Goal: Transaction & Acquisition: Purchase product/service

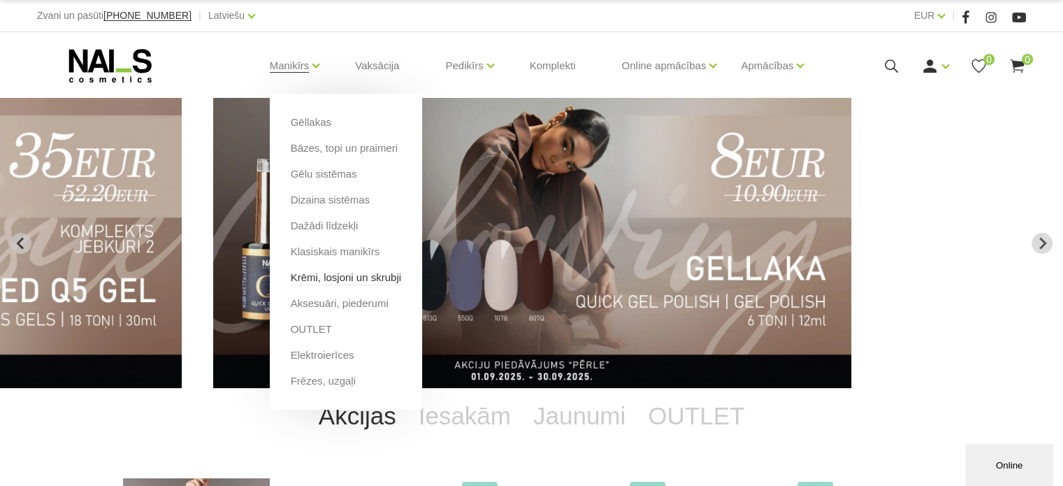
click at [347, 276] on link "Krēmi, losjoni un skrubji" at bounding box center [346, 277] width 110 height 15
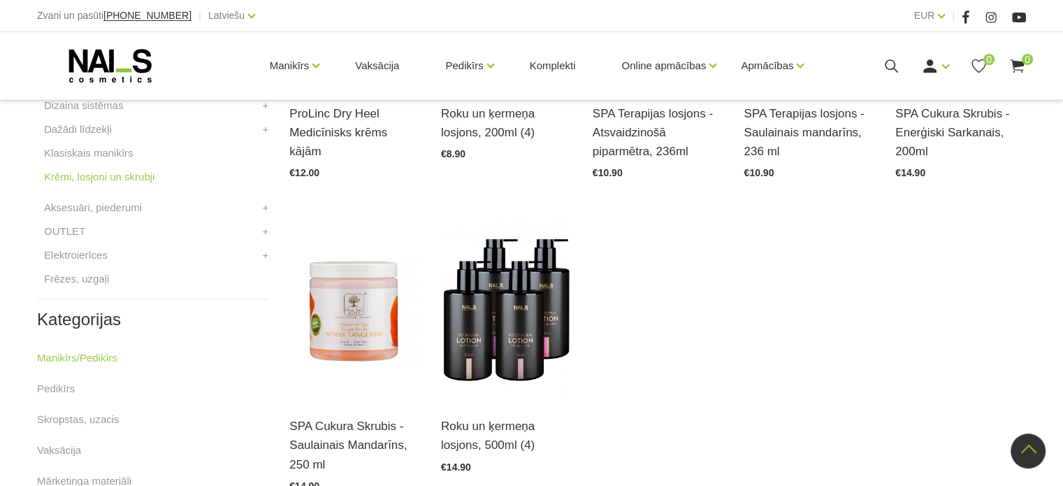
scroll to position [559, 0]
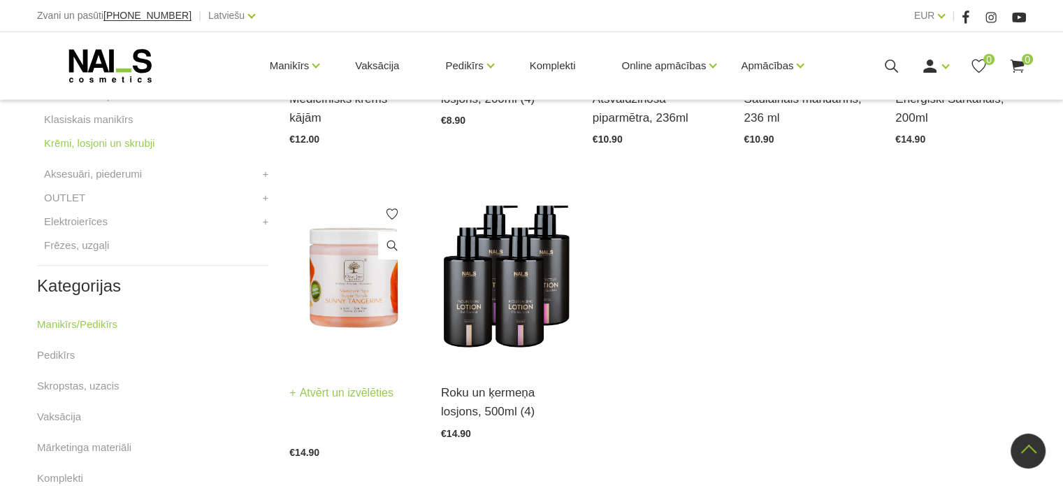
click at [353, 310] on img at bounding box center [354, 276] width 131 height 180
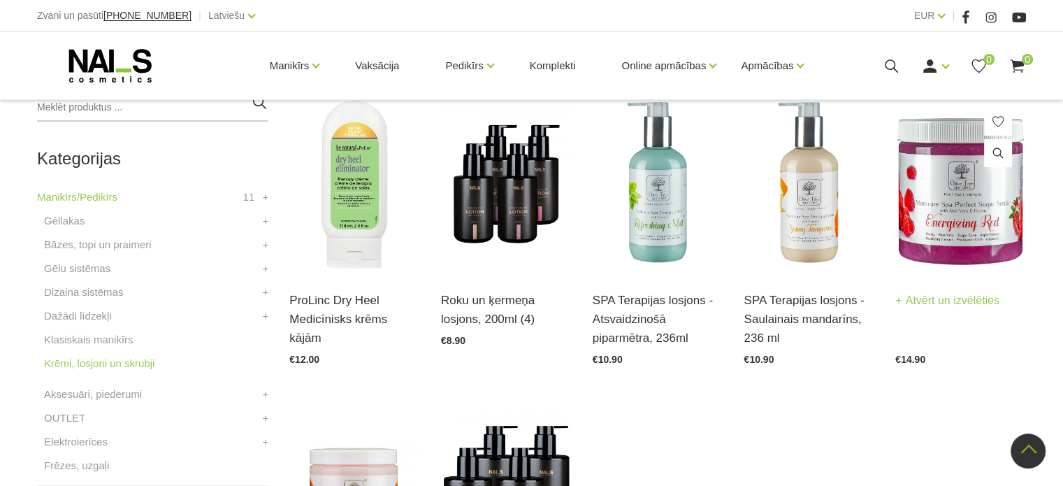
scroll to position [210, 0]
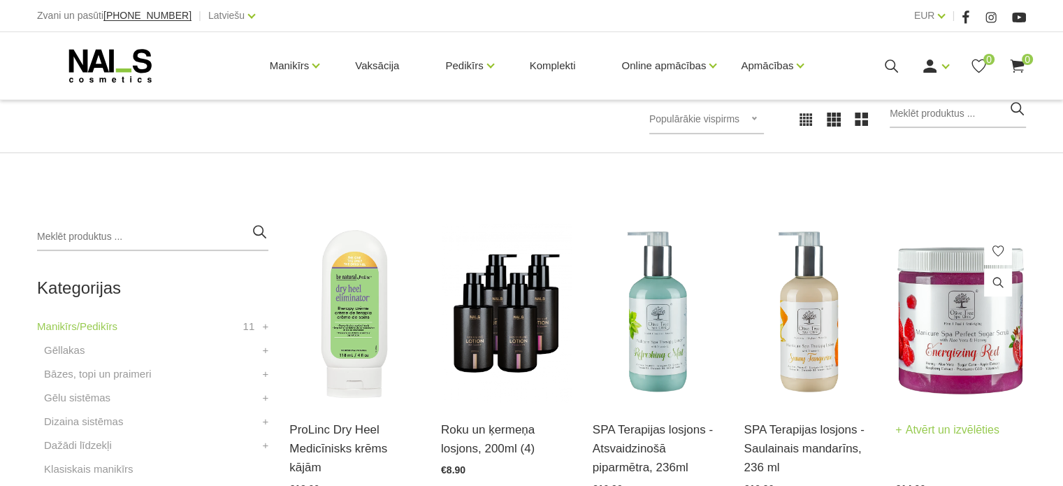
click at [952, 337] on img at bounding box center [960, 313] width 131 height 180
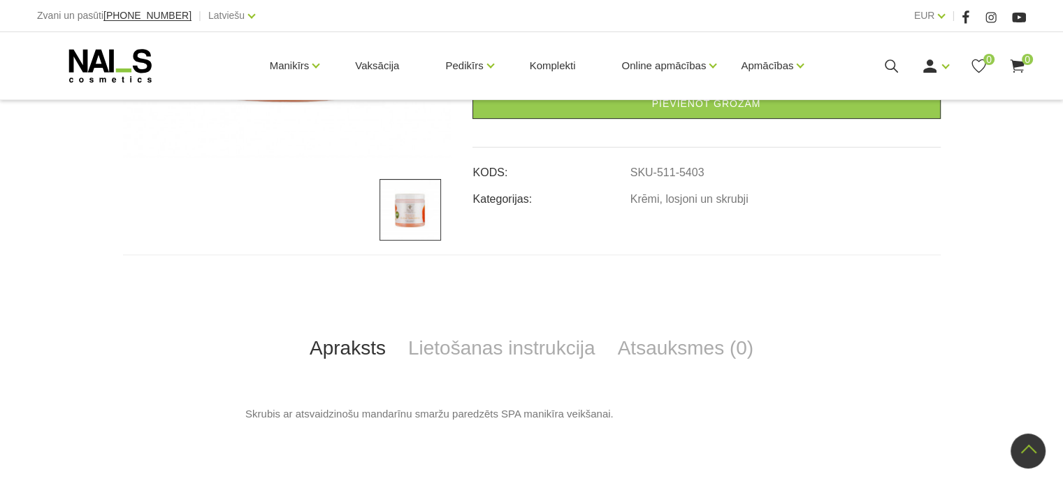
scroll to position [210, 0]
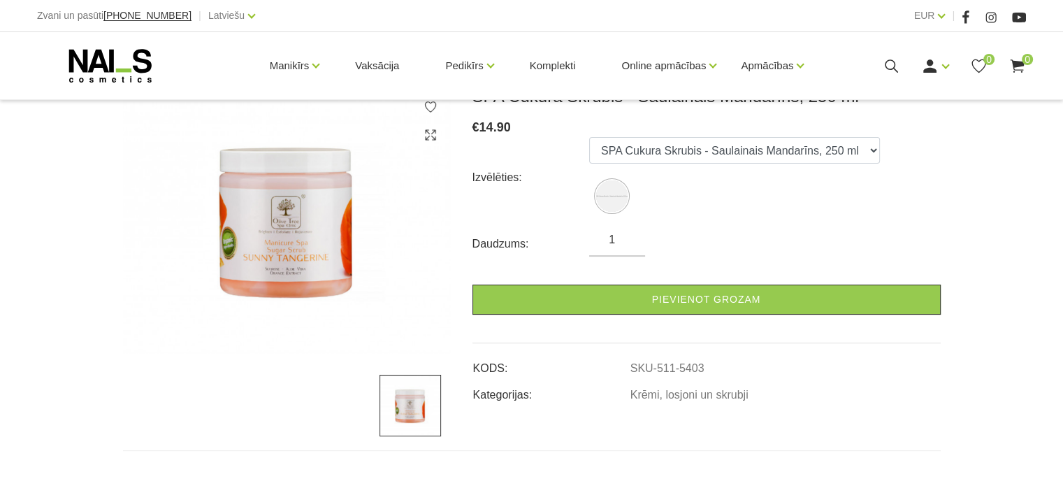
click at [310, 273] on img at bounding box center [287, 220] width 328 height 268
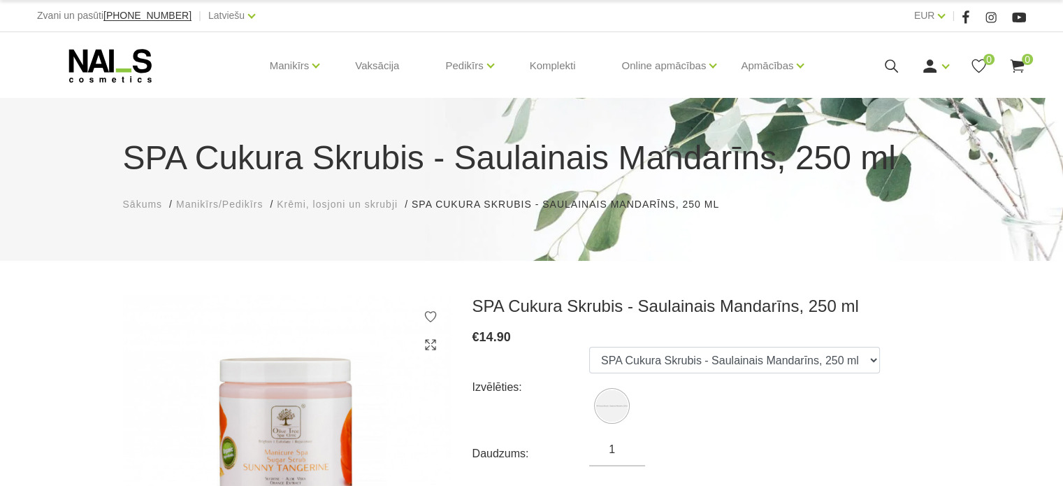
click at [744, 400] on ul "SPA Cukura Skrubis - Saulainais Mandarīns, 250 ml" at bounding box center [734, 387] width 291 height 80
click at [864, 361] on select "SPA Cukura Skrubis - Saulainais Mandarīns, 250 ml" at bounding box center [734, 360] width 291 height 27
click at [827, 416] on ul "SPA Cukura Skrubis - Saulainais Mandarīns, 250 ml" at bounding box center [734, 387] width 291 height 80
